Goal: Task Accomplishment & Management: Use online tool/utility

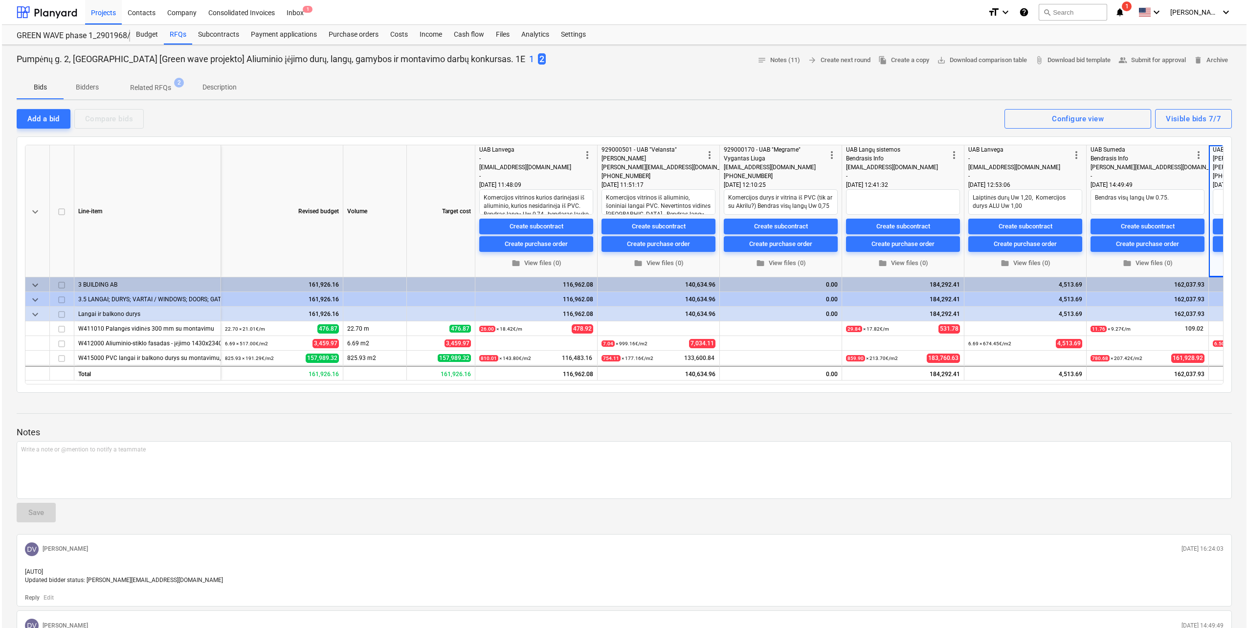
scroll to position [17, 0]
click at [177, 33] on div "RFQs" at bounding box center [176, 35] width 28 height 20
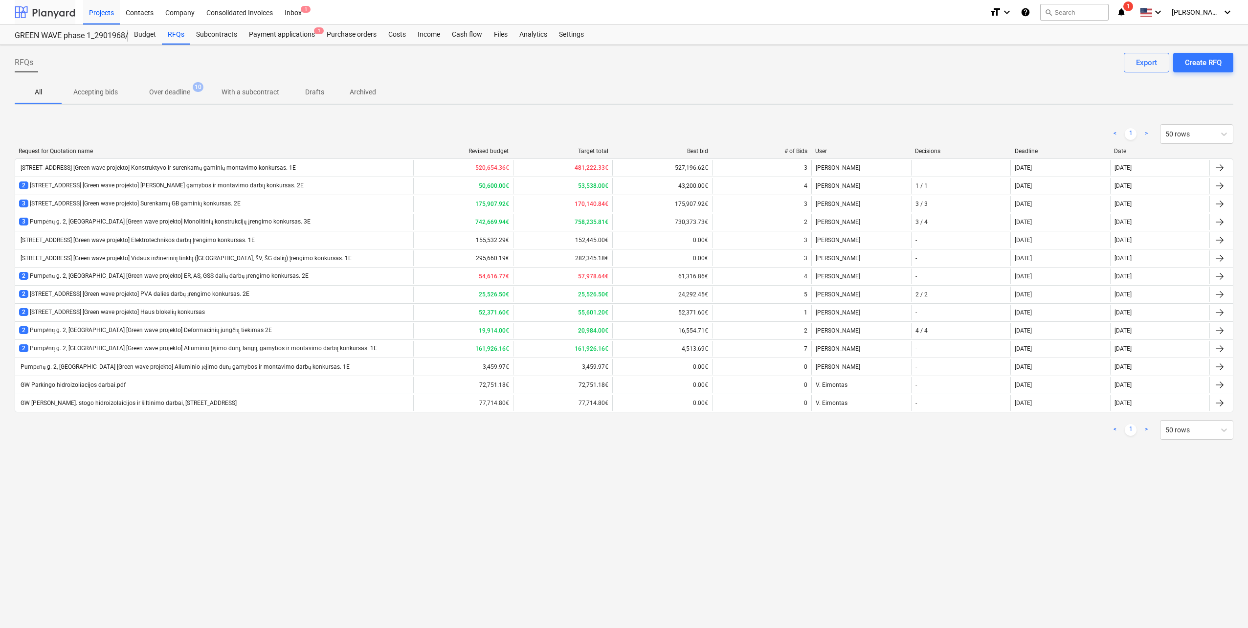
click at [52, 12] on div at bounding box center [45, 12] width 61 height 24
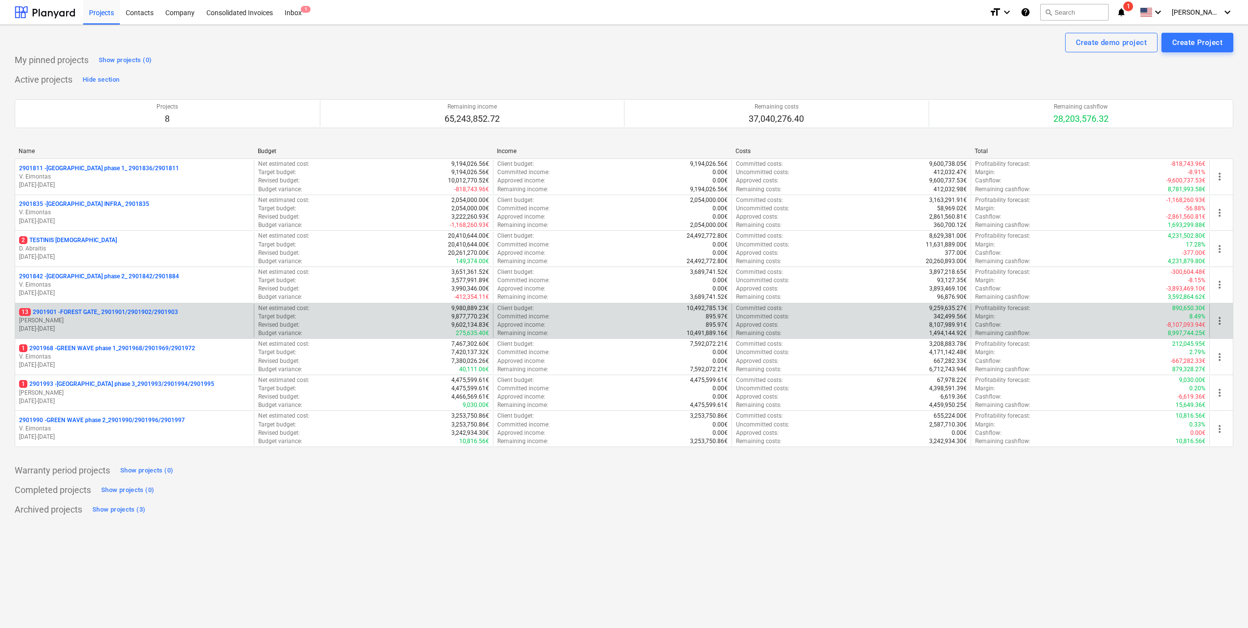
click at [156, 321] on p "[PERSON_NAME]" at bounding box center [134, 320] width 231 height 8
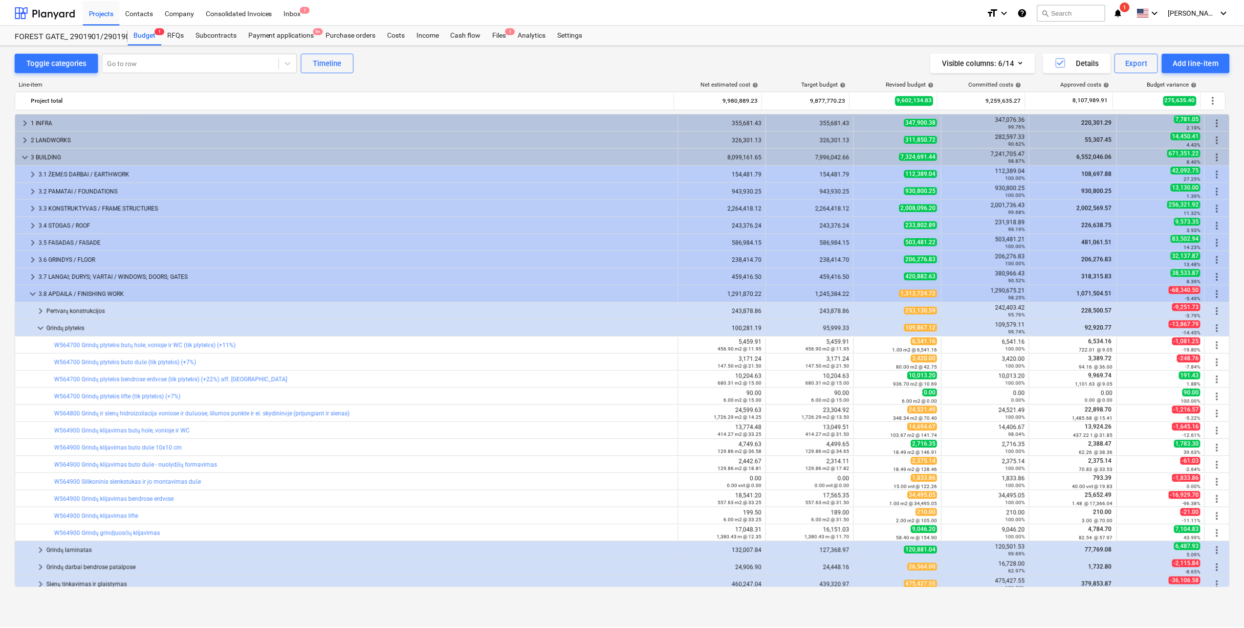
scroll to position [49, 0]
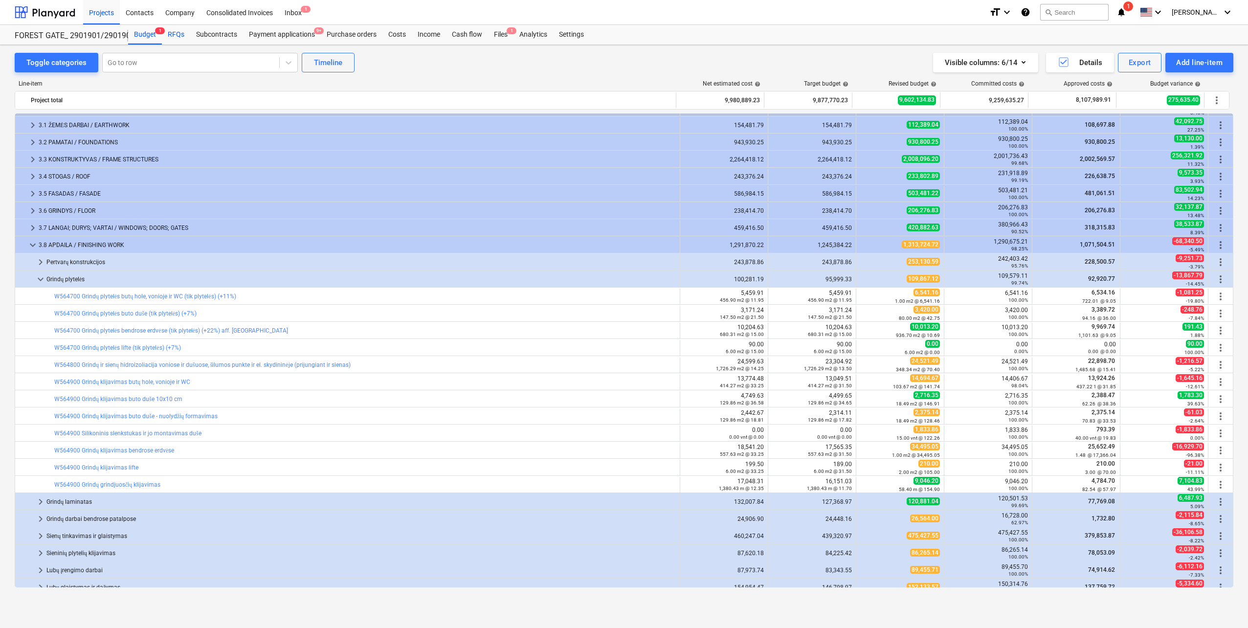
click at [169, 34] on div "RFQs" at bounding box center [176, 35] width 28 height 20
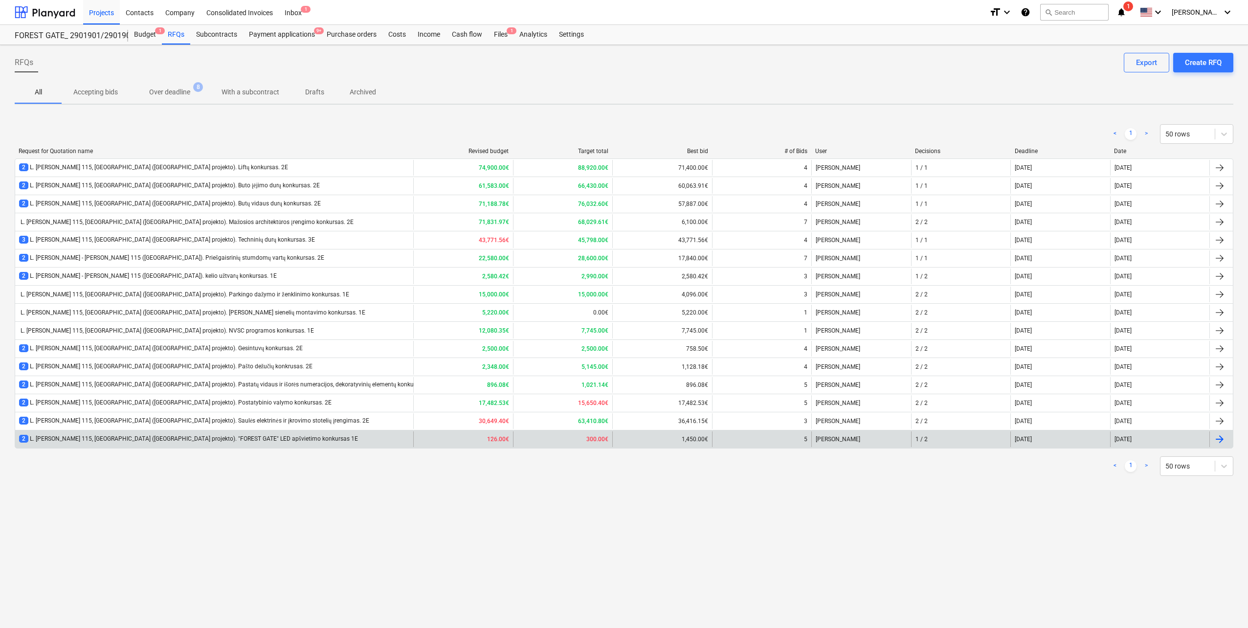
click at [228, 441] on div "2 L. [PERSON_NAME] 115, [GEOGRAPHIC_DATA] ([GEOGRAPHIC_DATA] projekto). "FOREST…" at bounding box center [188, 439] width 339 height 8
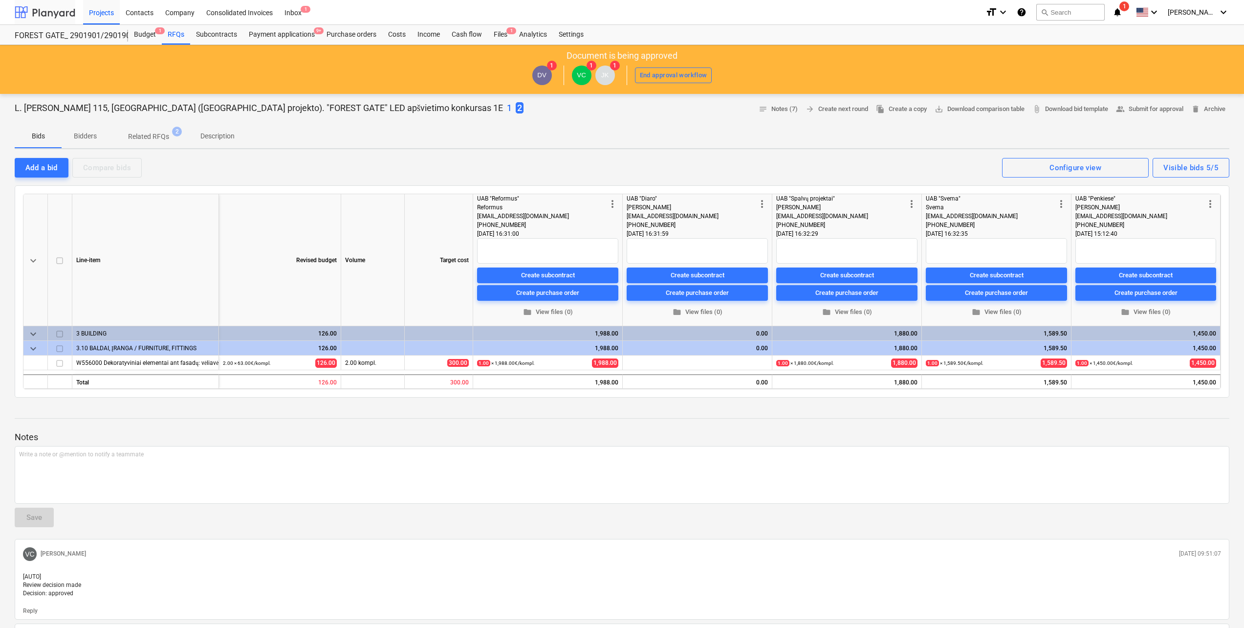
click at [52, 8] on div at bounding box center [45, 12] width 61 height 24
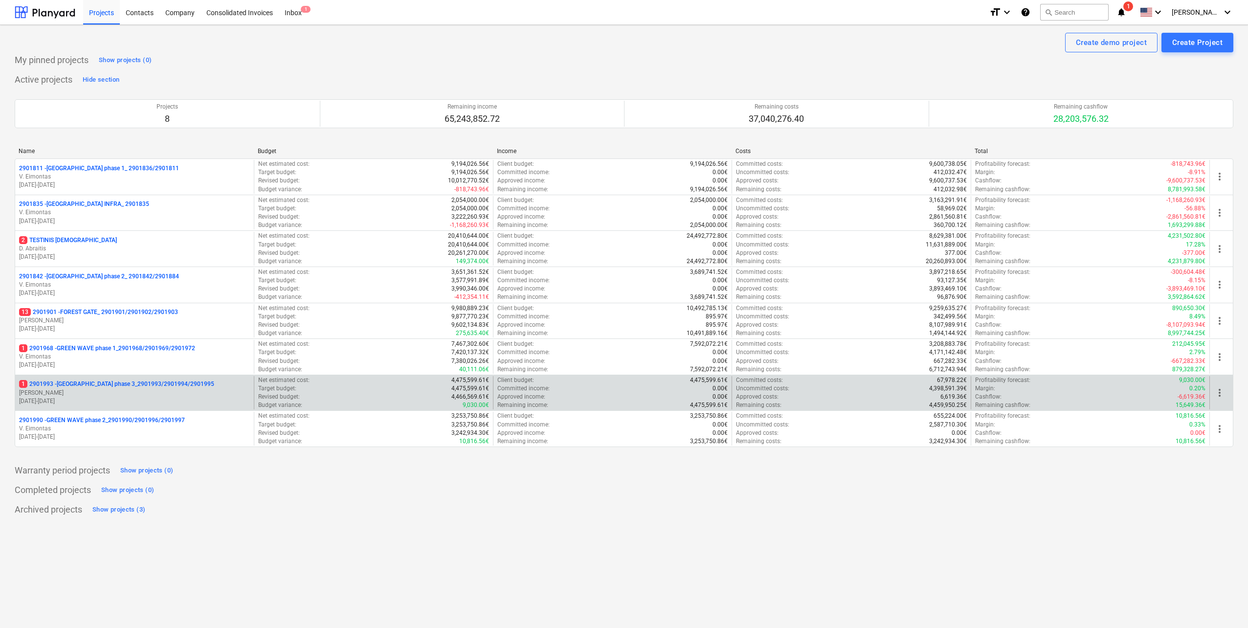
click at [143, 393] on p "[PERSON_NAME]" at bounding box center [134, 393] width 231 height 8
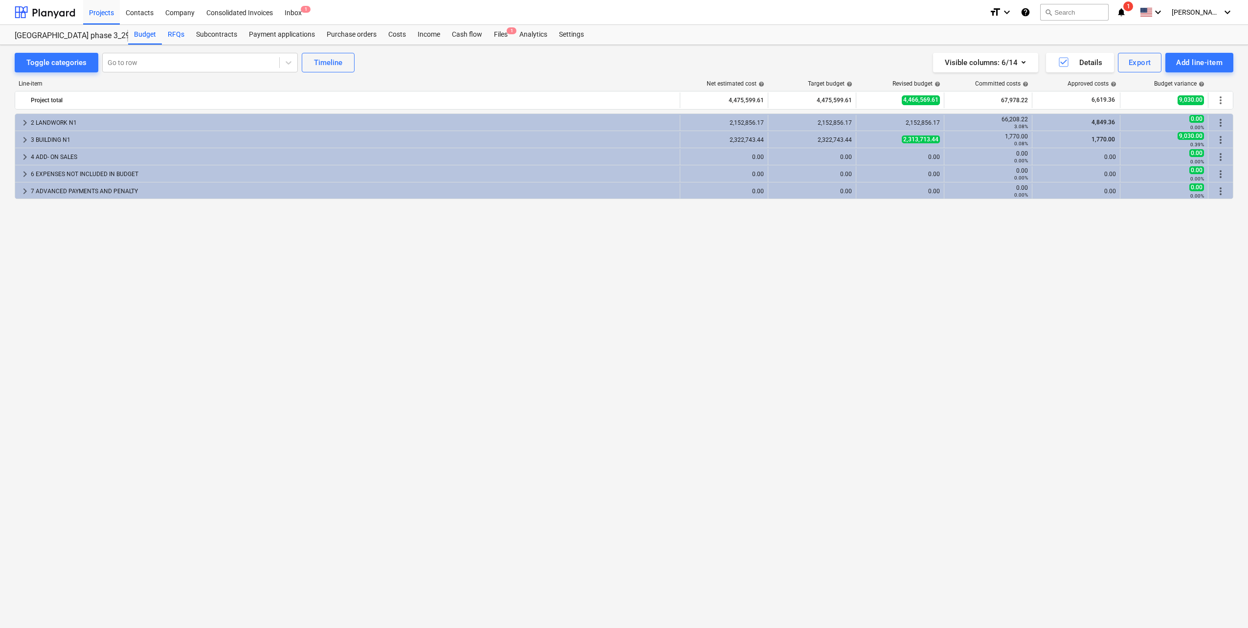
click at [179, 37] on div "RFQs" at bounding box center [176, 35] width 28 height 20
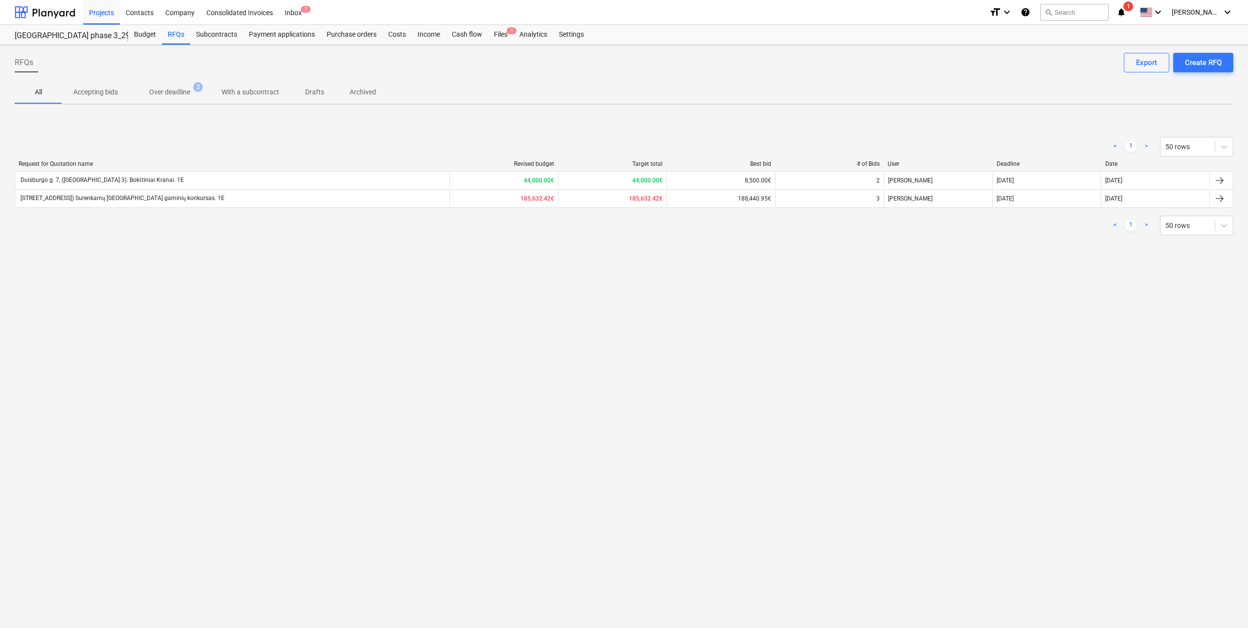
drag, startPoint x: 250, startPoint y: 306, endPoint x: 279, endPoint y: 261, distance: 53.2
click at [250, 304] on div "RFQs Create RFQ Export All Accepting bids Over deadline 2 With a subcontract Dr…" at bounding box center [624, 336] width 1248 height 583
click at [334, 288] on div "RFQs Create RFQ Export All Accepting bids Over deadline 2 With a subcontract Dr…" at bounding box center [624, 336] width 1248 height 583
click at [54, 22] on div at bounding box center [45, 12] width 61 height 24
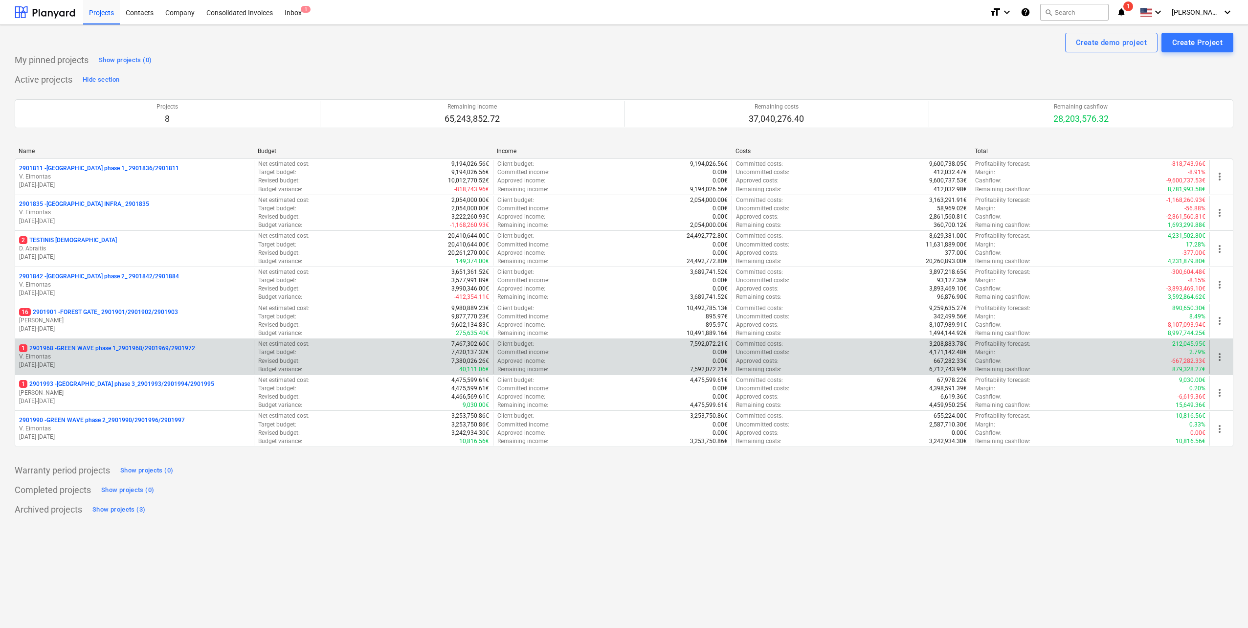
click at [140, 365] on p "[DATE] - [DATE]" at bounding box center [134, 365] width 231 height 8
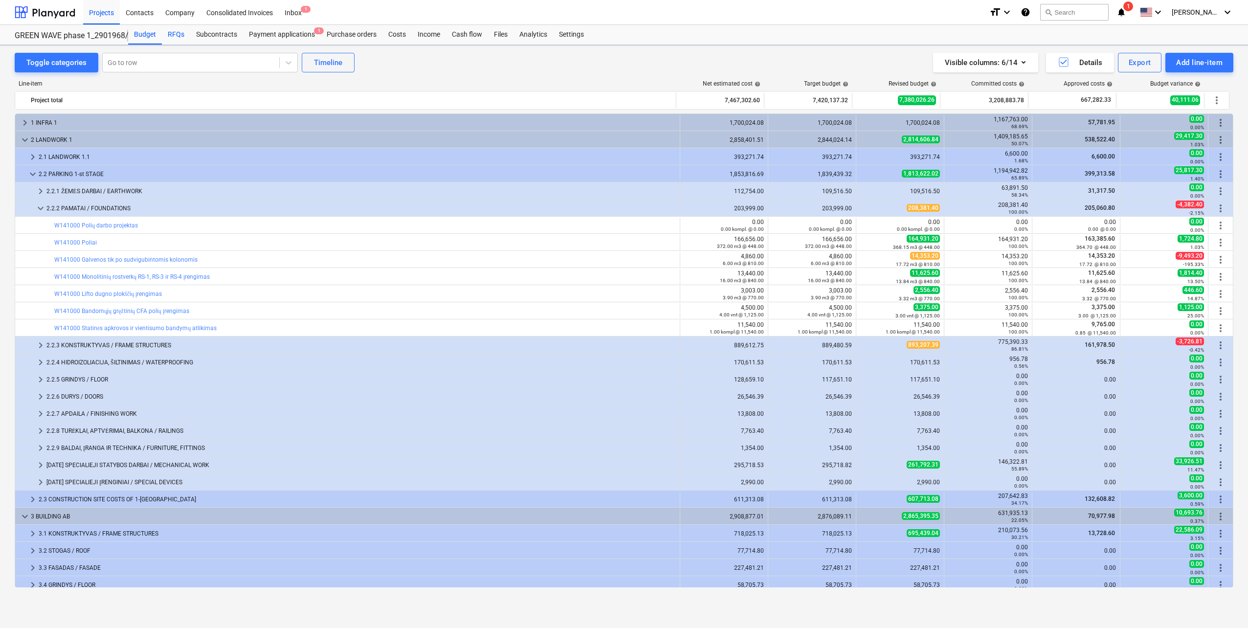
click at [179, 36] on div "RFQs" at bounding box center [176, 35] width 28 height 20
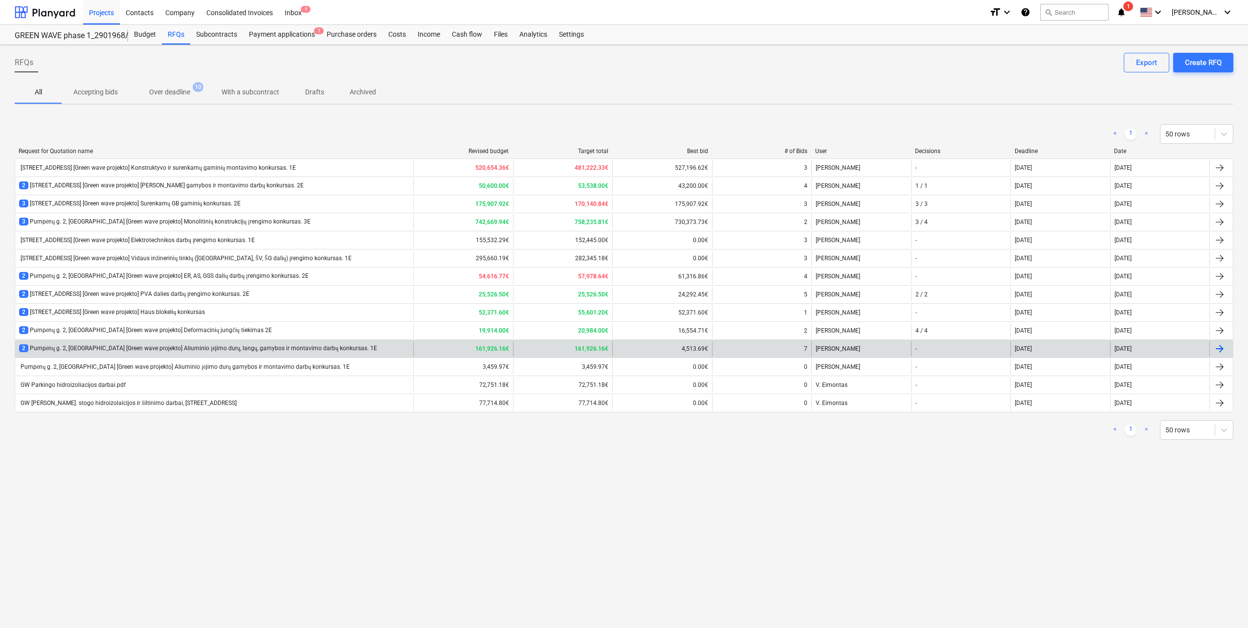
click at [273, 355] on div "2 [STREET_ADDRESS] [Green wave projekto] Aliuminio įėjimo durų, langų, gamybos …" at bounding box center [214, 349] width 398 height 16
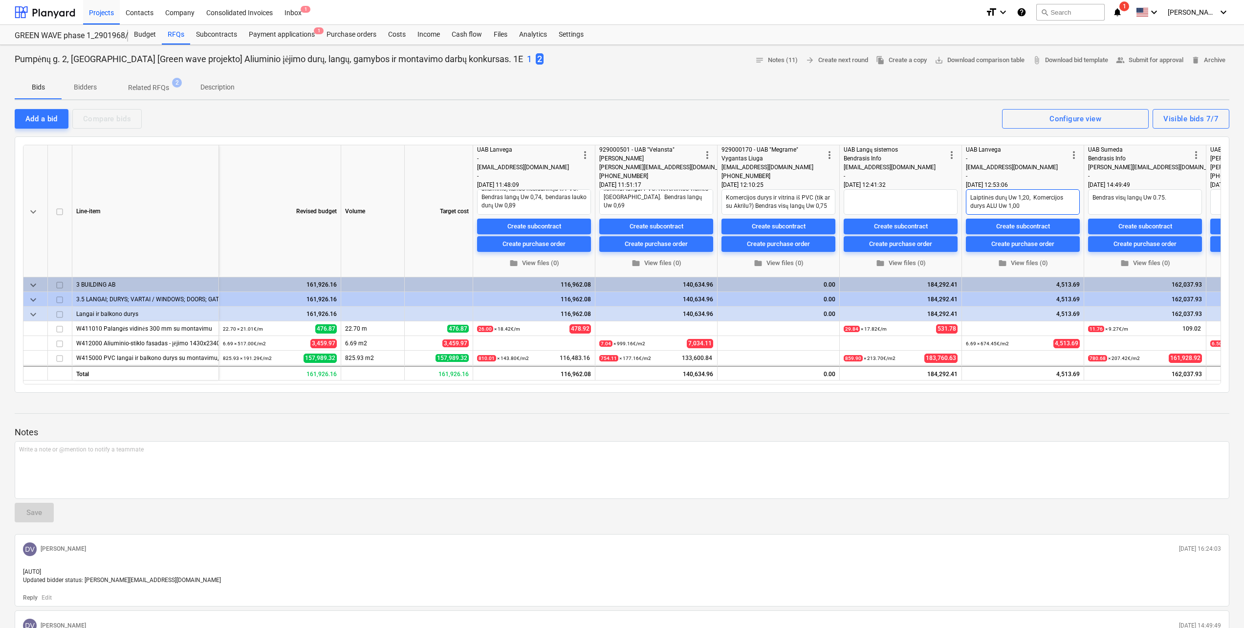
click at [1042, 200] on textarea "Laiptinės durų Uw 1,20, Komercijos durys ALU Uw 1,00" at bounding box center [1023, 201] width 114 height 25
click at [1039, 205] on textarea "Laiptinės durų Uw 1,20, Komercijos durys ALU Uw 1,00" at bounding box center [1023, 201] width 114 height 25
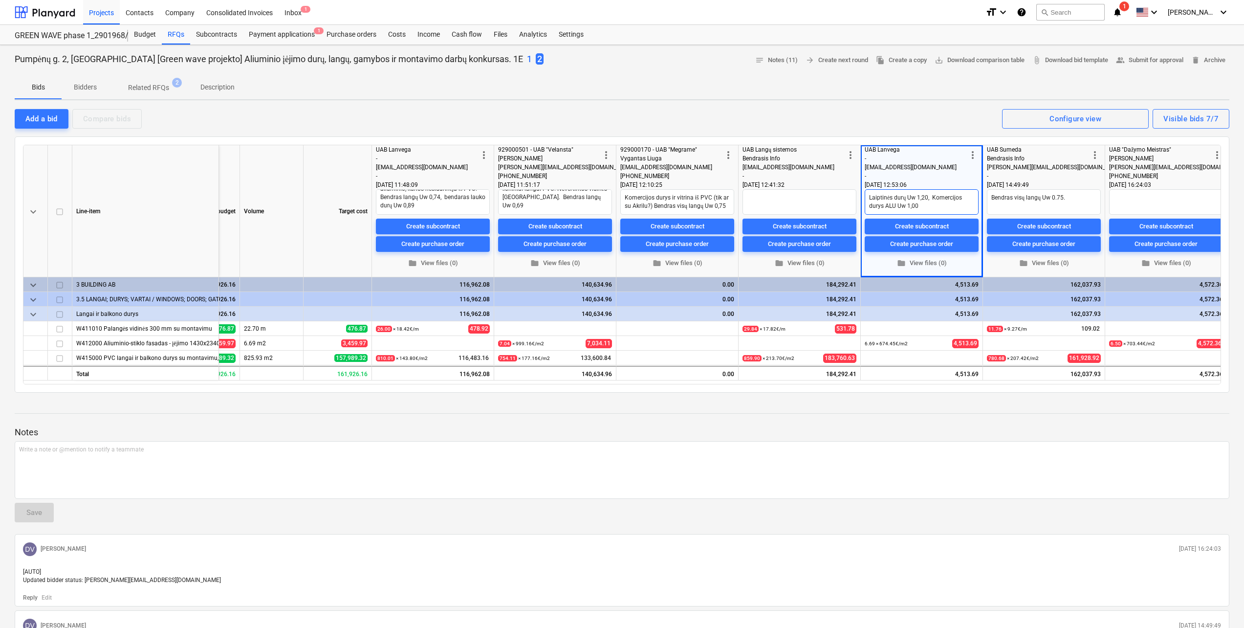
scroll to position [0, 108]
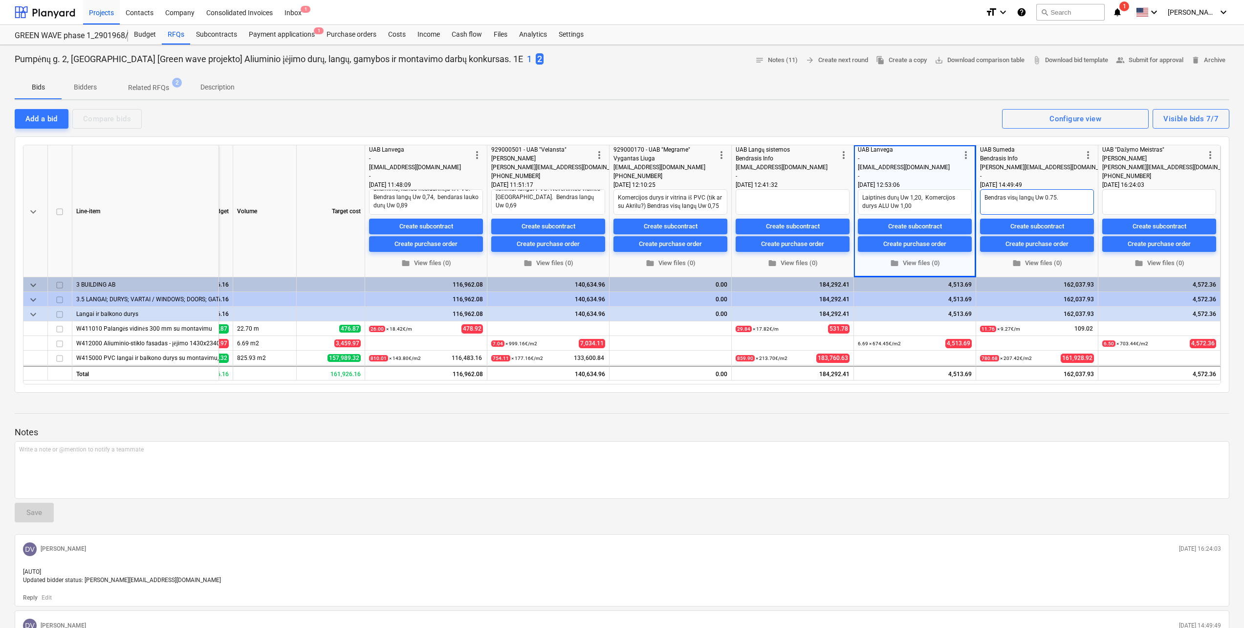
click at [1073, 205] on textarea "Bendras visų langų Uw 0.75." at bounding box center [1037, 201] width 114 height 25
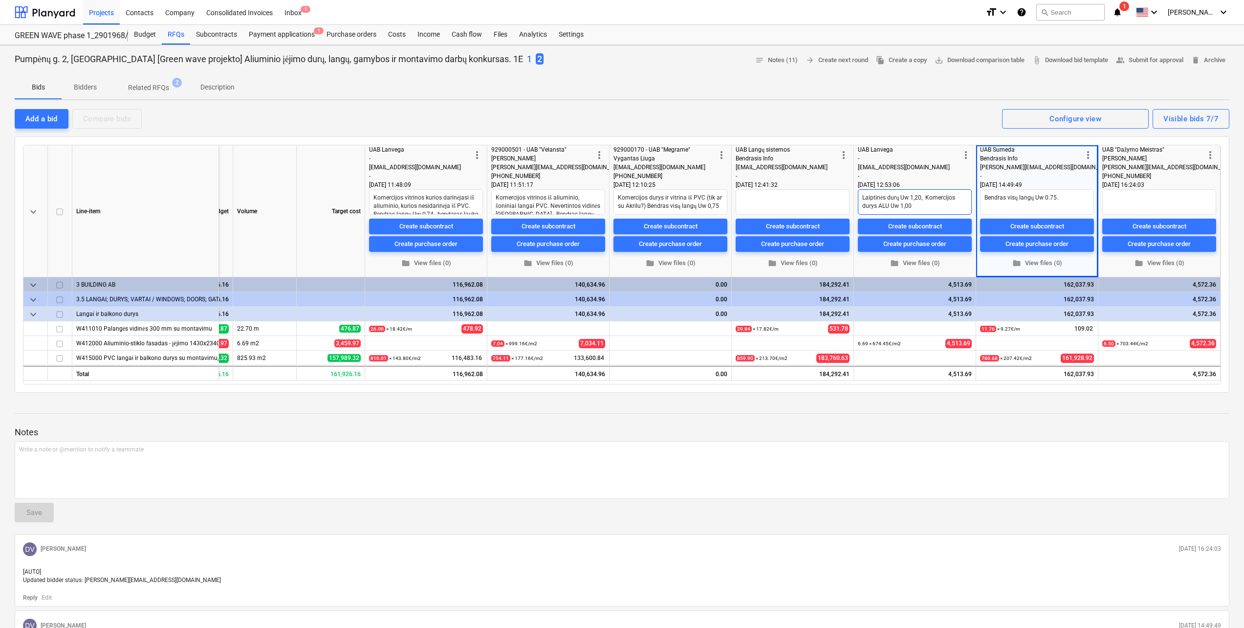
drag, startPoint x: 919, startPoint y: 208, endPoint x: 853, endPoint y: 184, distance: 70.1
click at [0, 0] on div "keyboard_arrow_down Line-item Revised budget Volume Target cost more_vert UAB L…" at bounding box center [0, 0] width 0 height 0
click at [432, 200] on textarea "Komercijos vitrinos kurios darinėjasi iš aliuminio, kurios nesidarinėja iš PVC.…" at bounding box center [426, 201] width 114 height 25
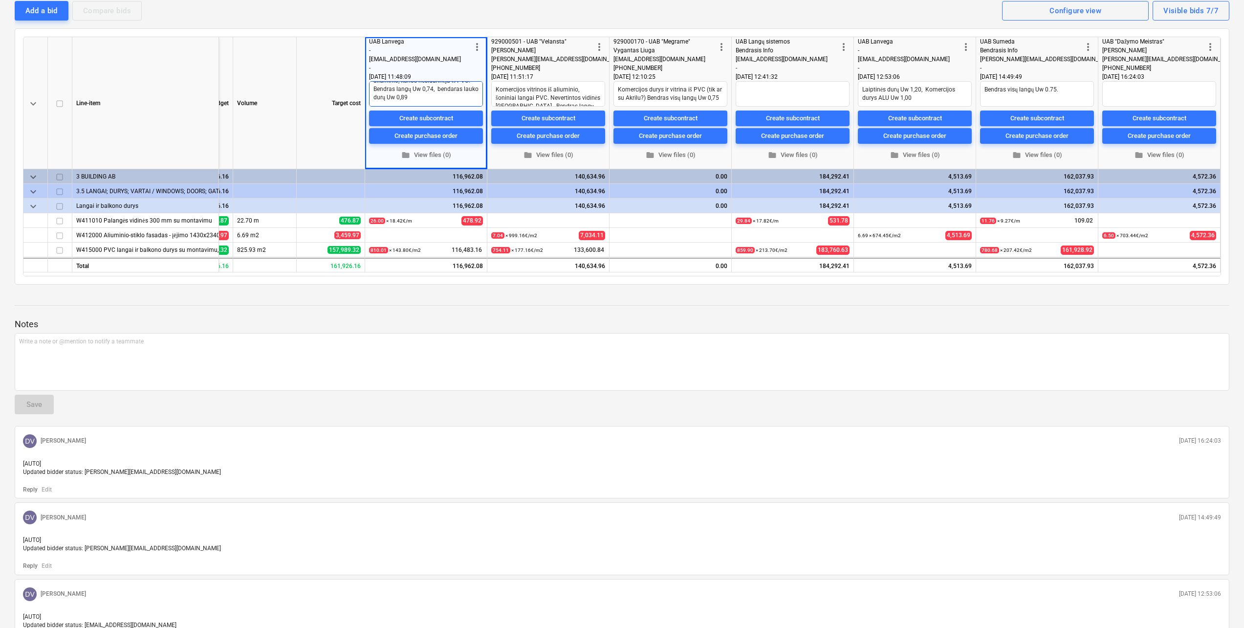
scroll to position [98, 0]
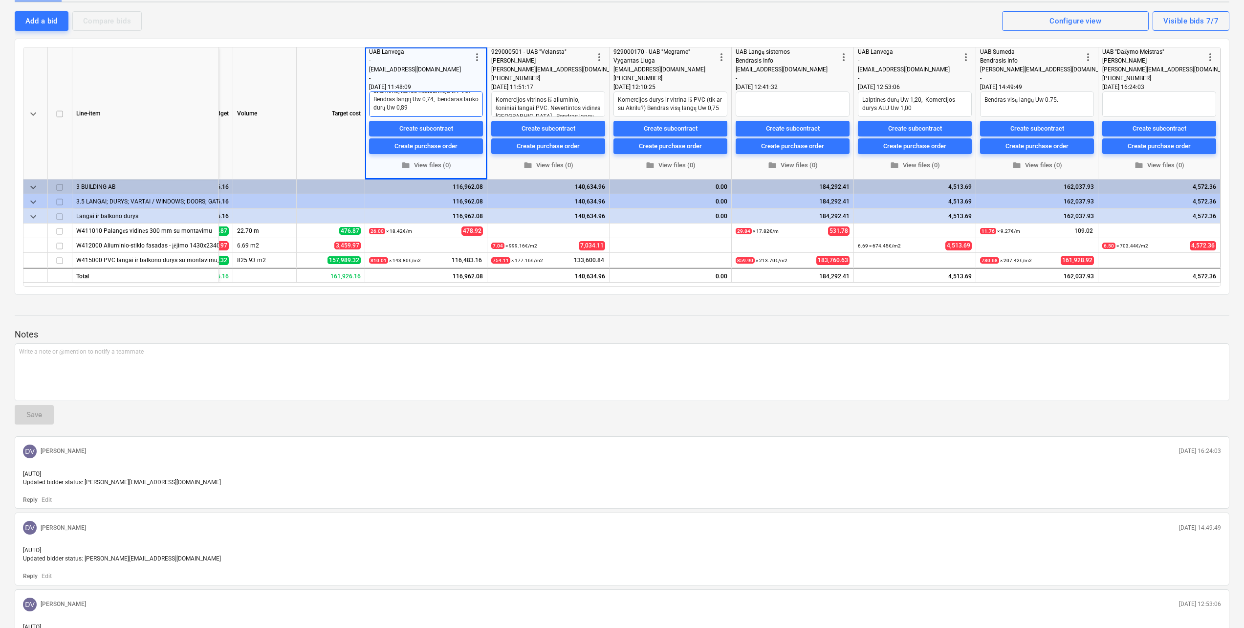
click at [438, 112] on textarea "Komercijos vitrinos kurios darinėjasi iš aliuminio, kurios nesidarinėja iš PVC.…" at bounding box center [426, 103] width 114 height 25
type textarea "x"
type textarea "Komercijos vitrinos kurios darinėjasi iš aliuminio, kurios nesidarinėja iš PVC.…"
type textarea "x"
type textarea "Komercijos vitrinos kurios darinėjasi iš aliuminio, kurios nesidarinėja iš PVC.…"
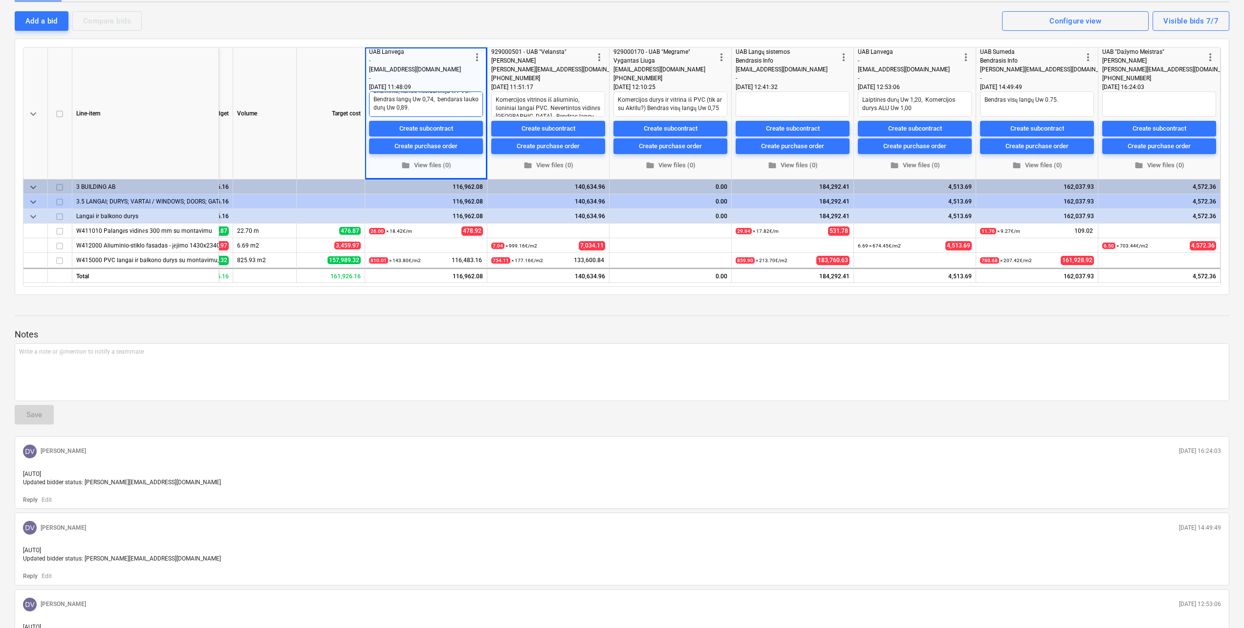
paste textarea "Laiptinės durų Uw 1,20, Komercijos durys ALU Uw 1,00"
type textarea "x"
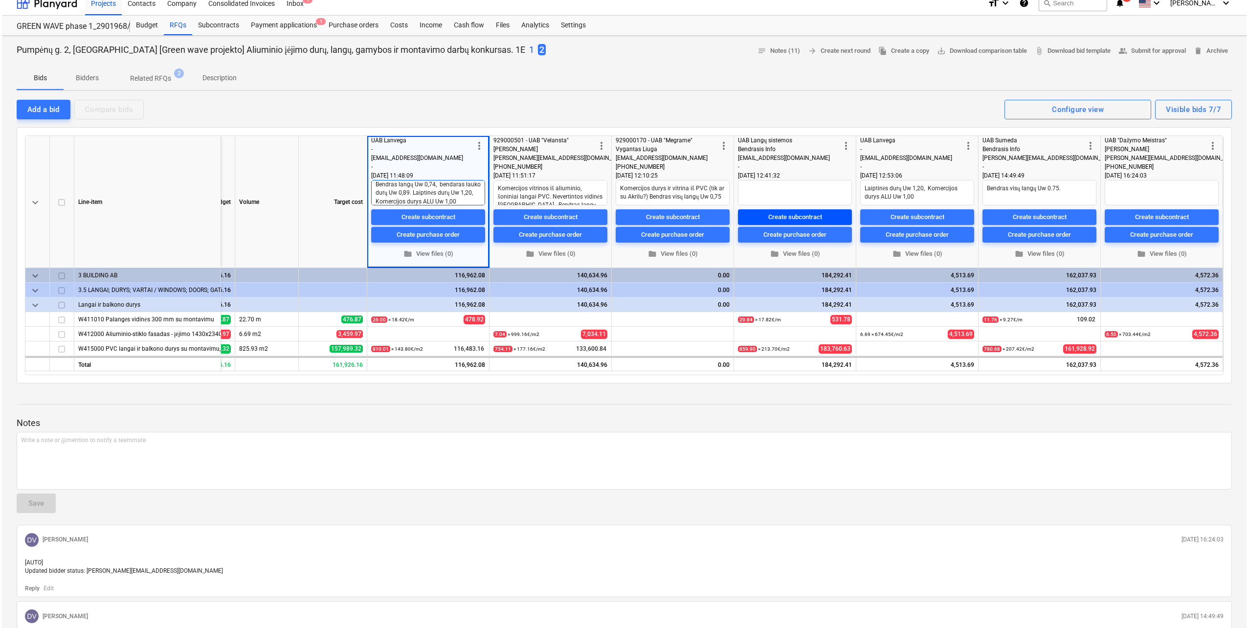
scroll to position [0, 0]
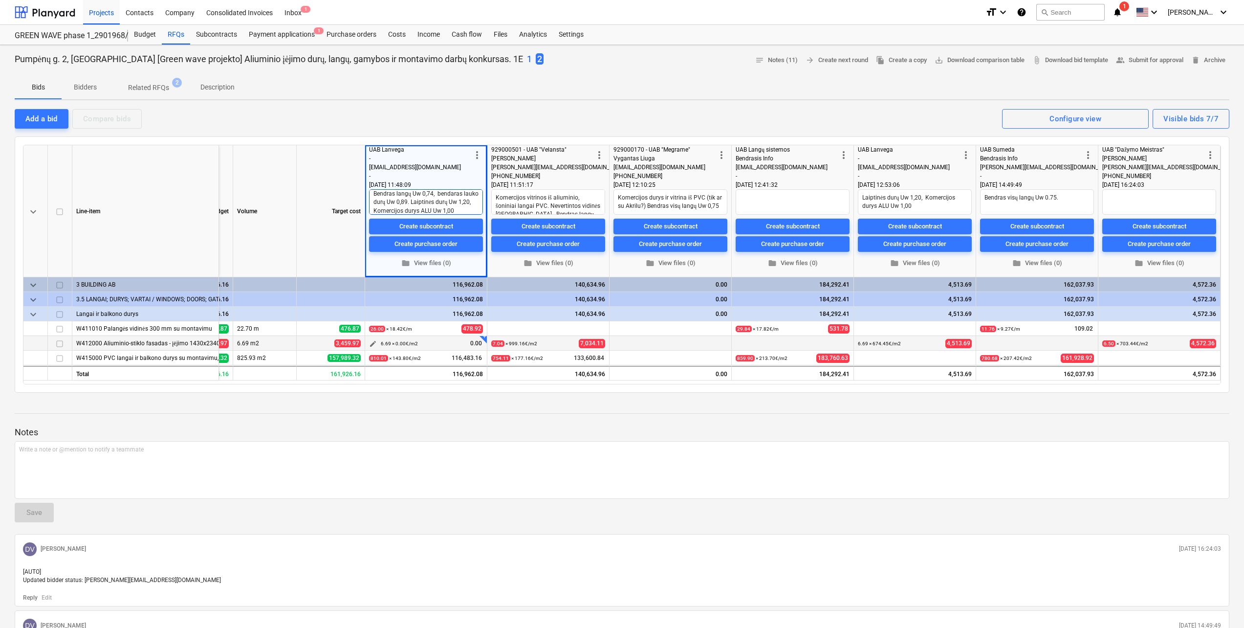
type textarea "Komercijos vitrinos kurios darinėjasi iš aliuminio, kurios nesidarinėja iš PVC.…"
type textarea "x"
click at [371, 345] on span "edit" at bounding box center [373, 344] width 8 height 8
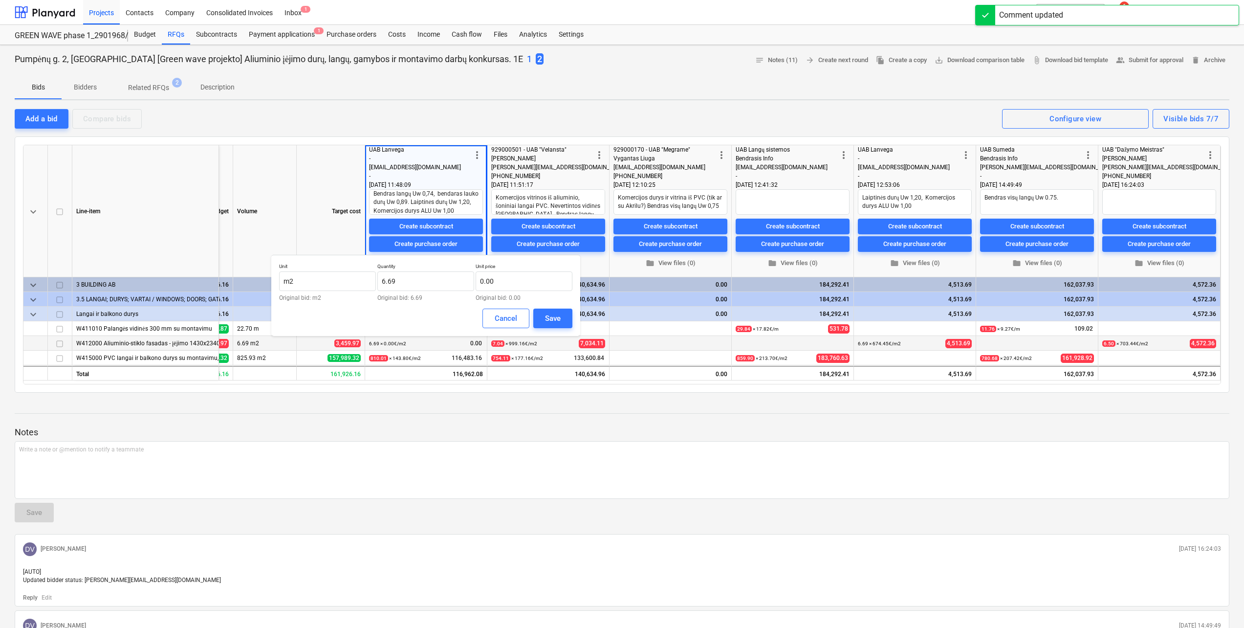
click at [498, 291] on div "Unit price 0.00 Original bid: 0.00" at bounding box center [524, 282] width 97 height 38
click at [502, 287] on input "text" at bounding box center [524, 281] width 97 height 20
type input "š"
type input "674.54"
click at [552, 315] on div "Save" at bounding box center [553, 318] width 16 height 13
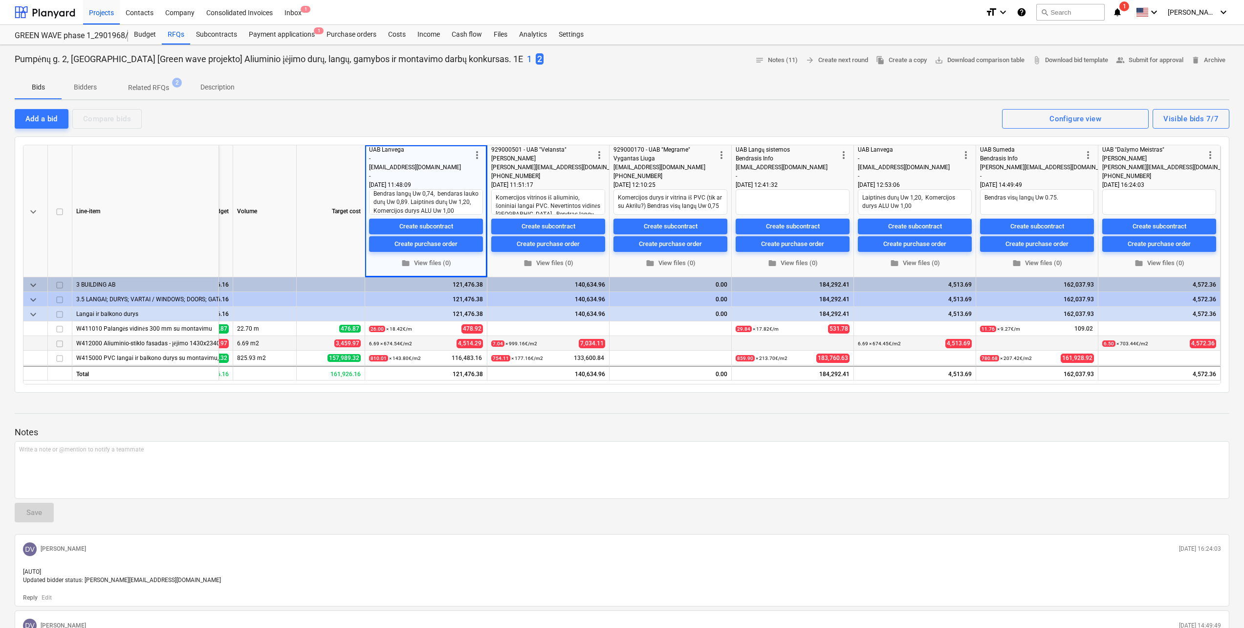
click at [964, 150] on span "more_vert" at bounding box center [966, 155] width 12 height 12
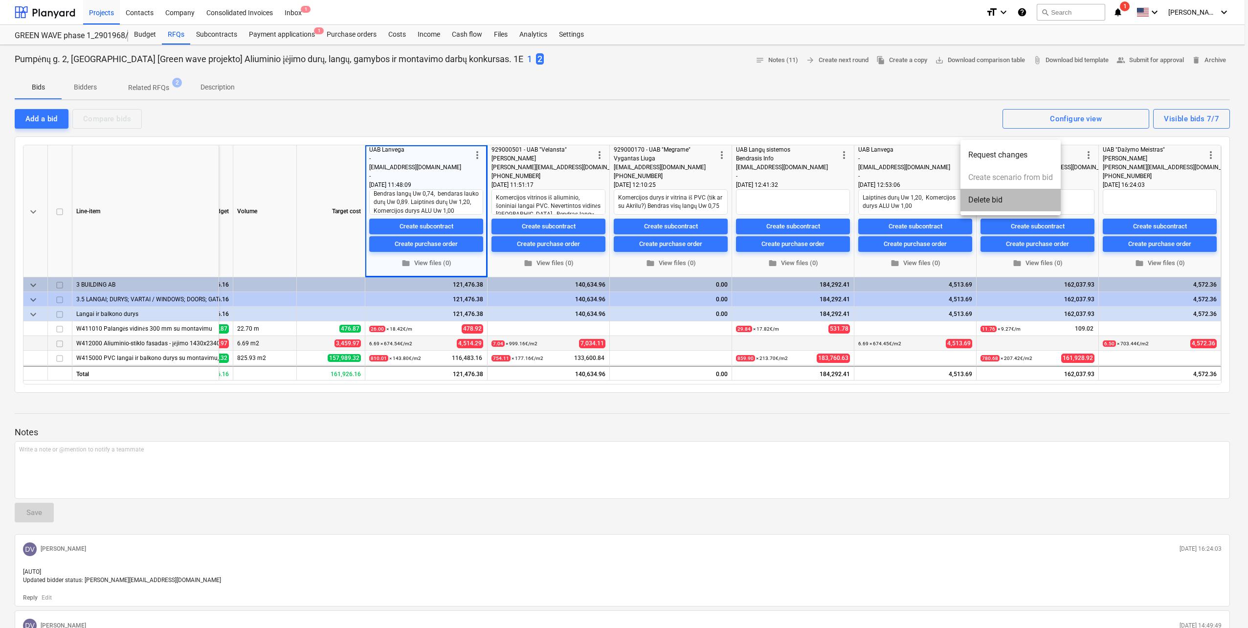
click at [988, 200] on li "Delete bid" at bounding box center [1010, 200] width 100 height 22
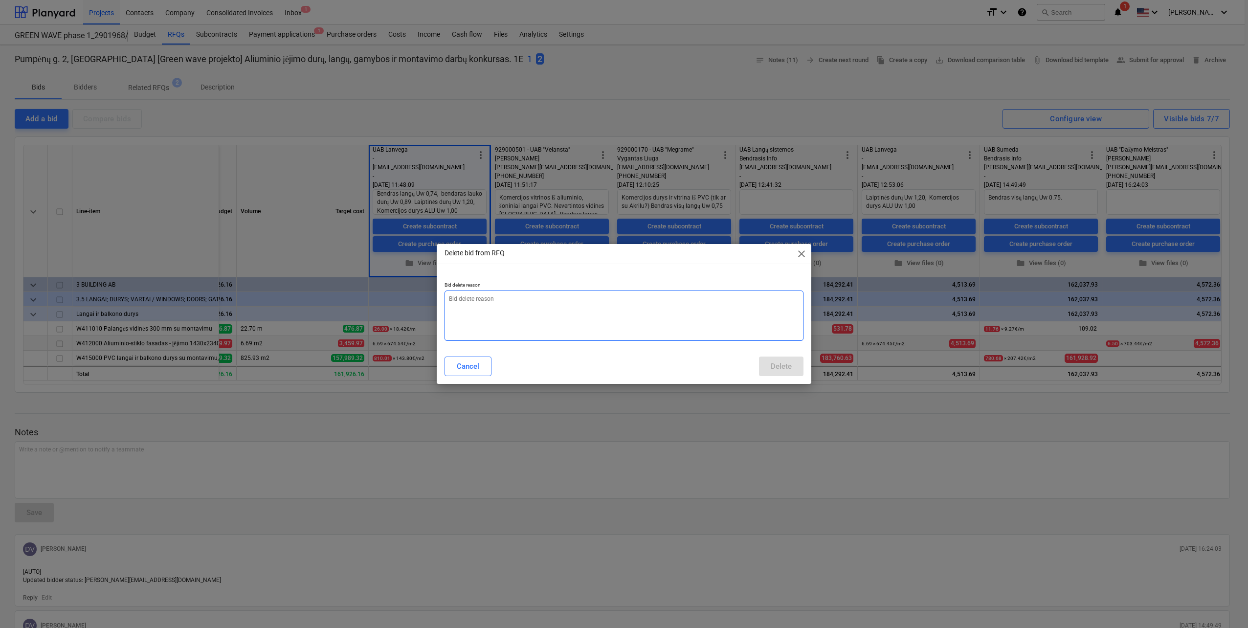
click at [567, 312] on textarea at bounding box center [623, 315] width 359 height 50
type textarea "x"
type textarea "D"
type textarea "x"
type textarea "Du"
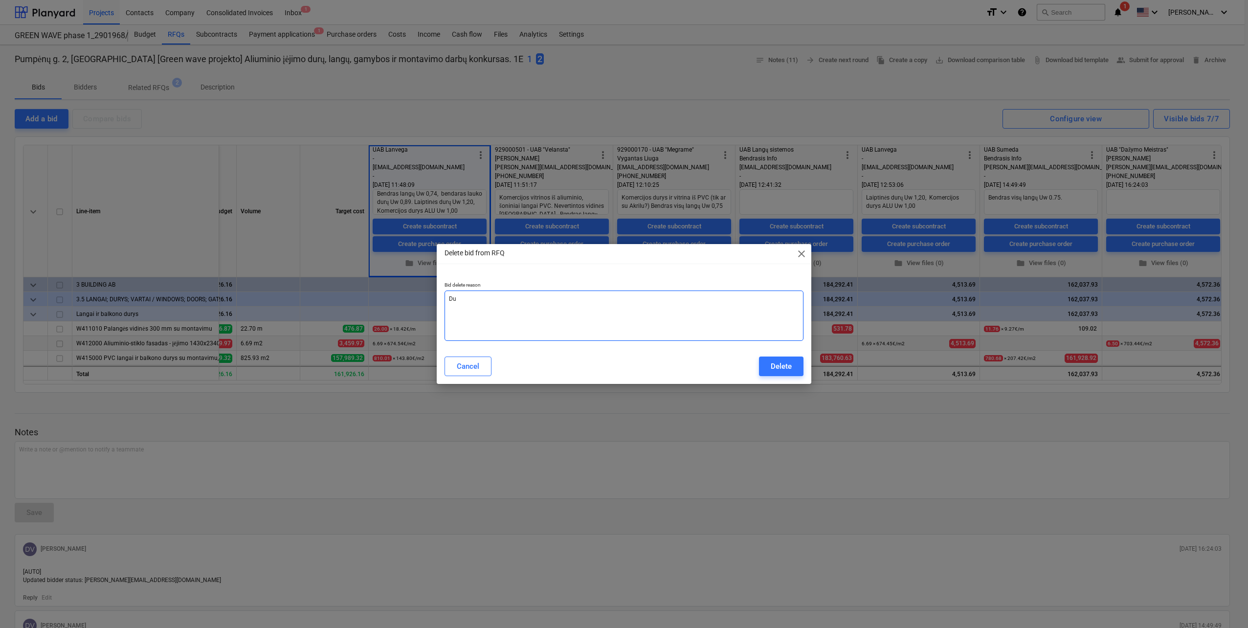
type textarea "x"
type textarea "Dub"
type textarea "x"
type textarea "Dubl"
type textarea "x"
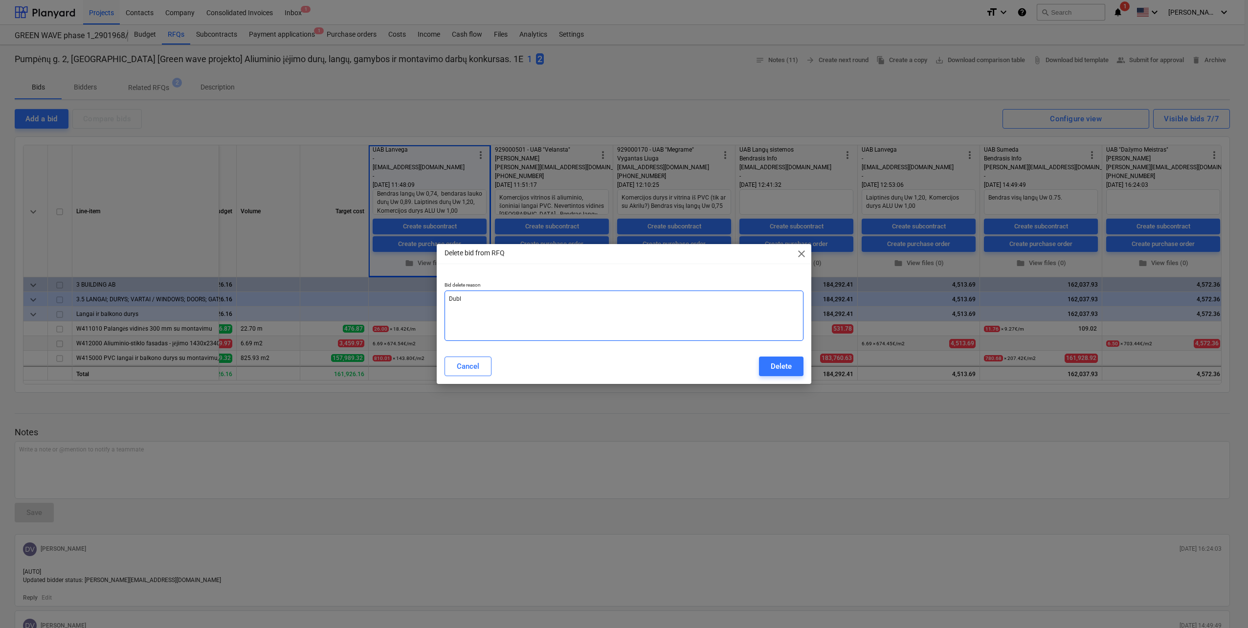
type textarea "Dubli"
type textarea "x"
type textarea "Dubliu"
type textarea "x"
type textarea "Dubliuo"
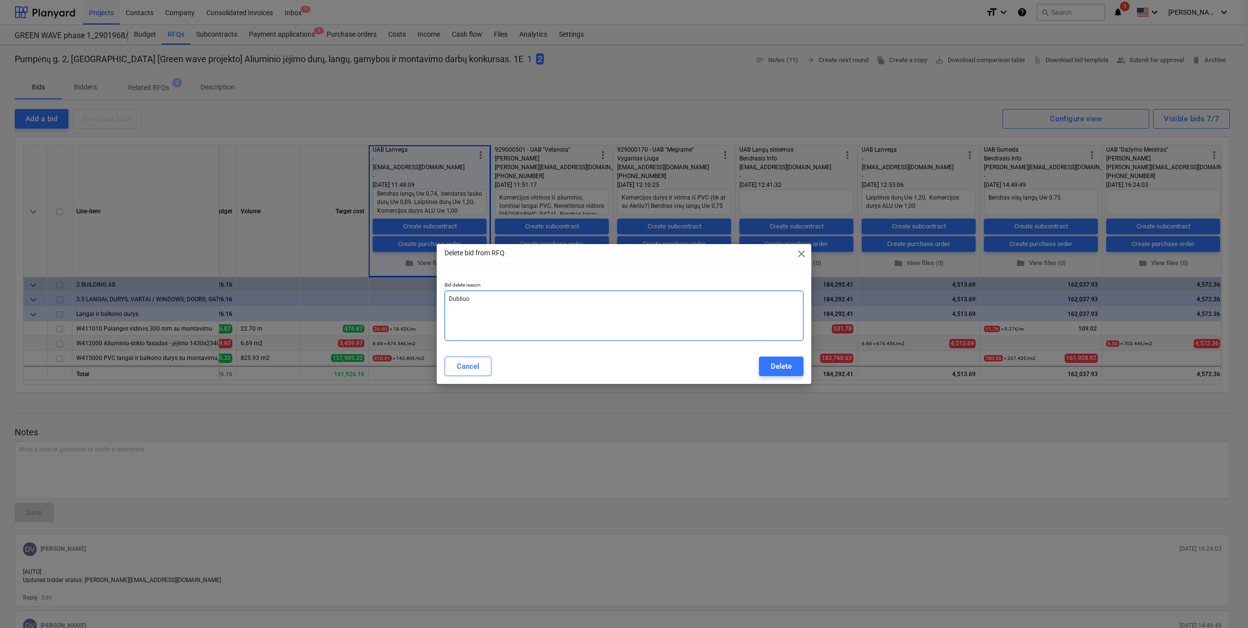
type textarea "x"
type textarea "Dubliuoja"
type textarea "x"
type textarea "Dubliuojas"
type textarea "x"
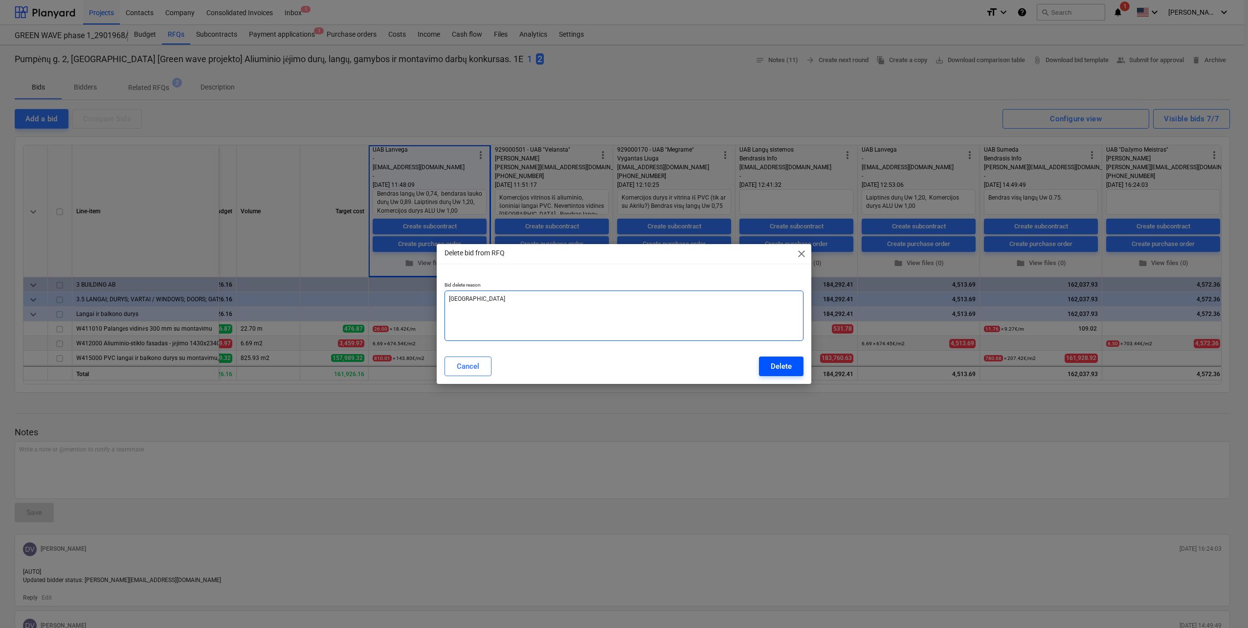
type textarea "[GEOGRAPHIC_DATA]"
click at [794, 366] on button "Delete" at bounding box center [781, 366] width 44 height 20
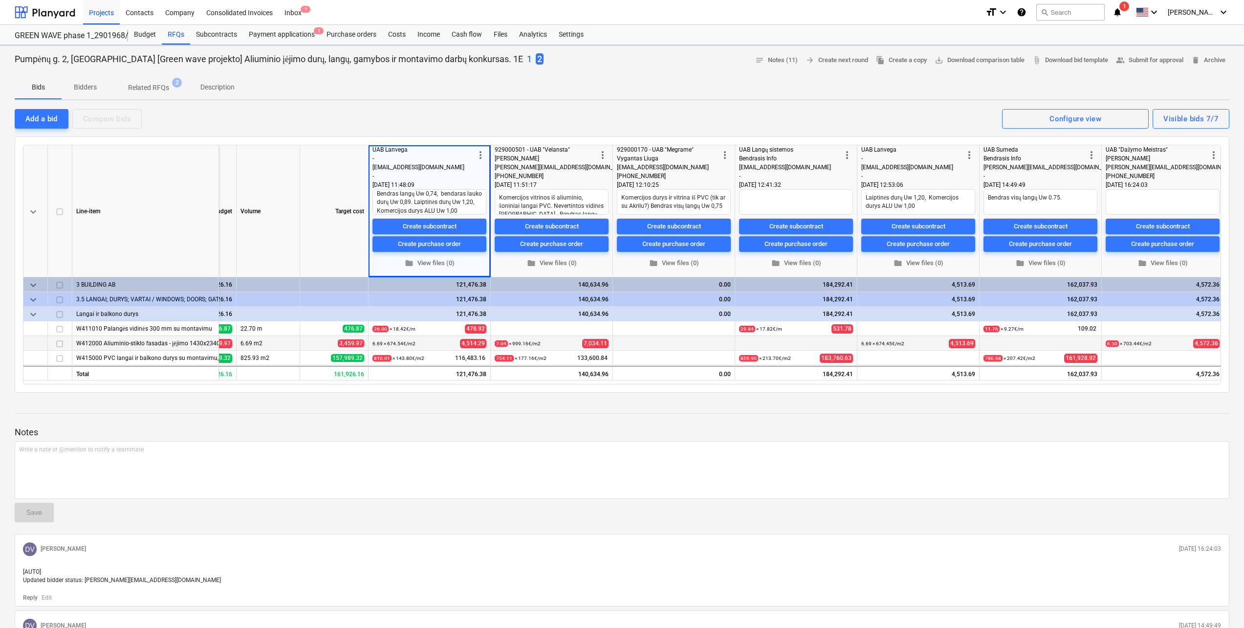
type textarea "x"
